Goal: Transaction & Acquisition: Purchase product/service

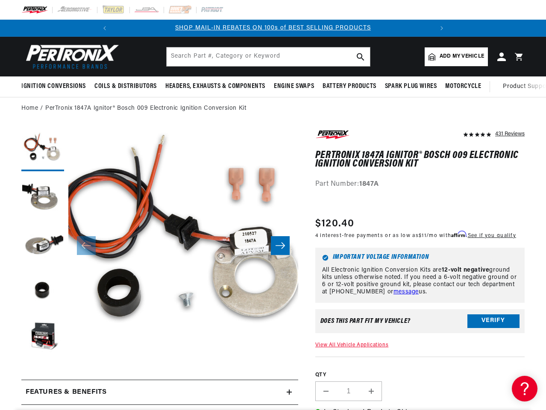
click at [45, 381] on button "Open media 1 in modal" at bounding box center [45, 381] width 0 height 0
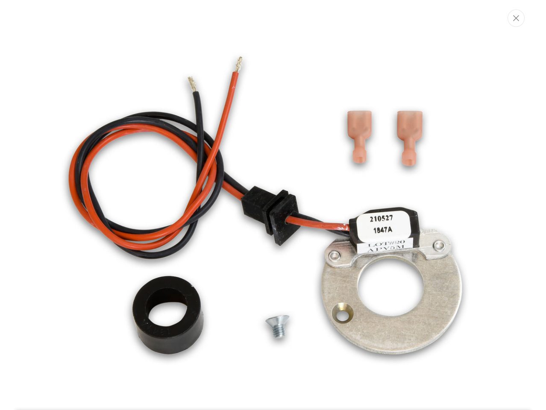
click at [105, 28] on img "Media gallery" at bounding box center [273, 235] width 452 height 452
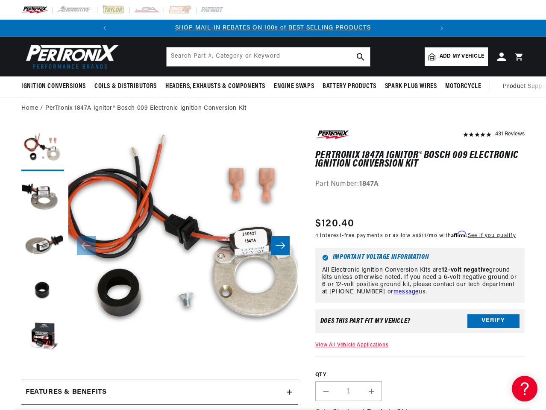
click at [489, 28] on slideshow-component "SHOP MAIL-IN REBATES ON 100s of BEST SELLING PRODUCTS FREE SHIPPING ON ORDERS O…" at bounding box center [273, 28] width 546 height 17
click at [441, 28] on icon "Translation missing: en.sections.announcements.next_announcement" at bounding box center [442, 28] width 3 height 4
click at [55, 86] on span "Ignition Conversions" at bounding box center [53, 86] width 65 height 9
